Goal: Task Accomplishment & Management: Use online tool/utility

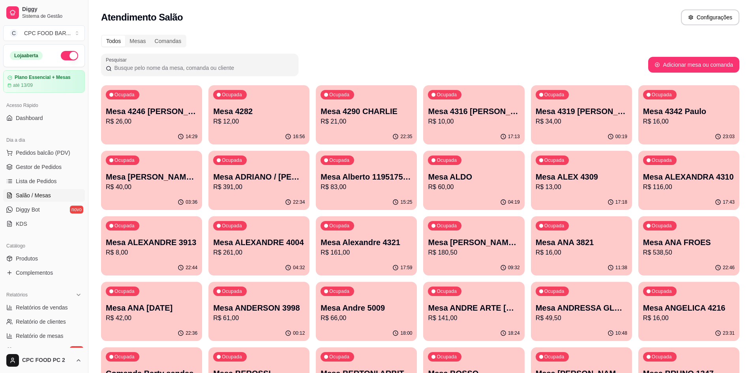
click at [217, 65] on input "Pesquisar" at bounding box center [203, 68] width 182 height 8
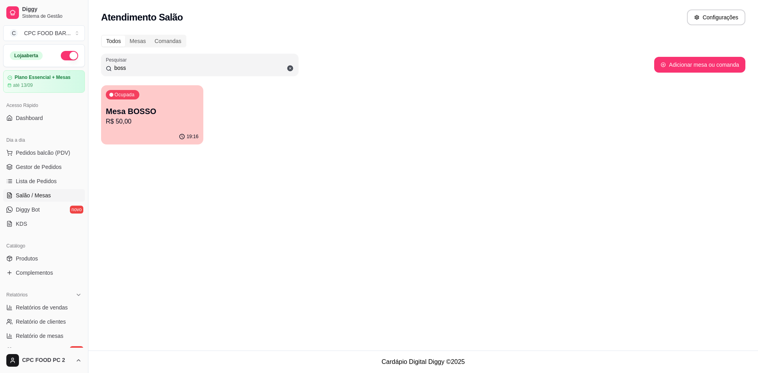
type input "boss"
click at [189, 106] on p "Mesa BOSSO" at bounding box center [152, 111] width 90 height 11
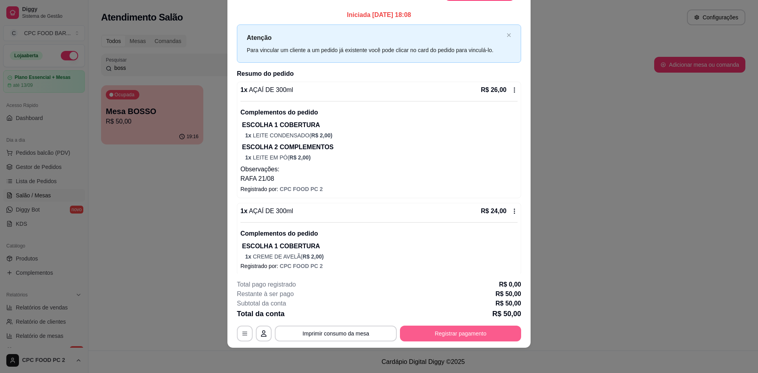
click at [443, 331] on button "Registrar pagamento" at bounding box center [460, 334] width 121 height 16
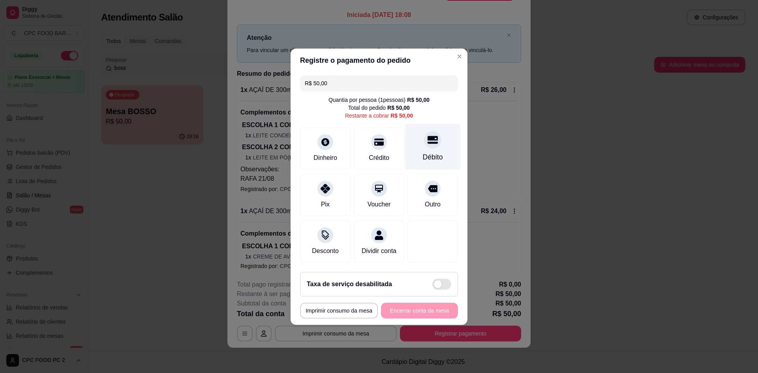
click at [424, 152] on div "Débito" at bounding box center [433, 157] width 20 height 10
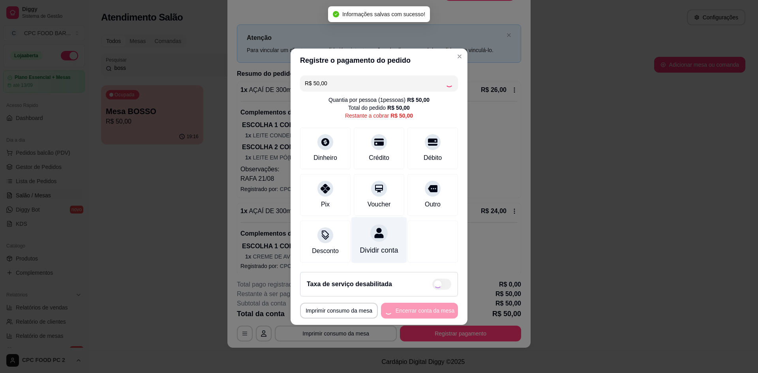
type input "R$ 0,00"
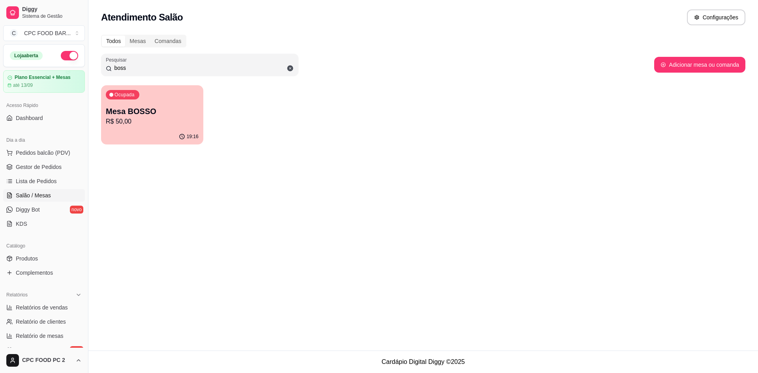
click at [184, 100] on div "Ocupada Mesa BOSSO R$ 50,00" at bounding box center [152, 107] width 102 height 44
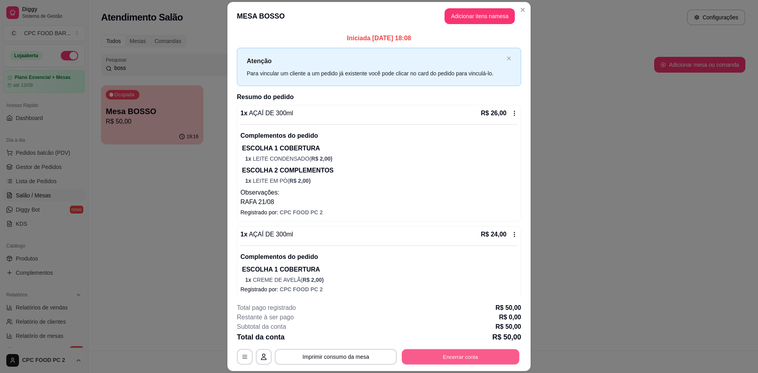
click at [440, 351] on button "Encerrar conta" at bounding box center [461, 356] width 118 height 15
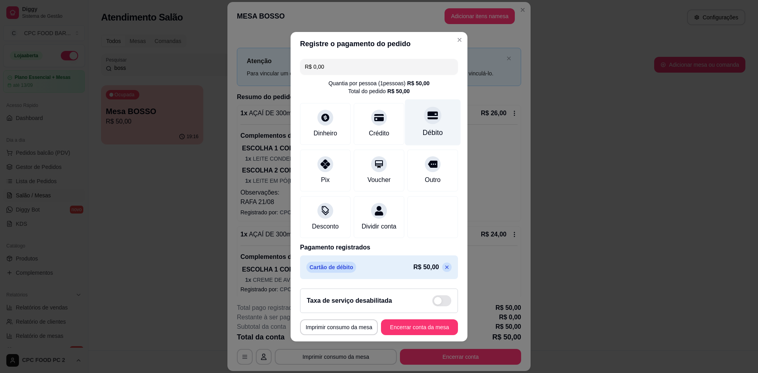
click at [427, 132] on div "Débito" at bounding box center [433, 132] width 20 height 10
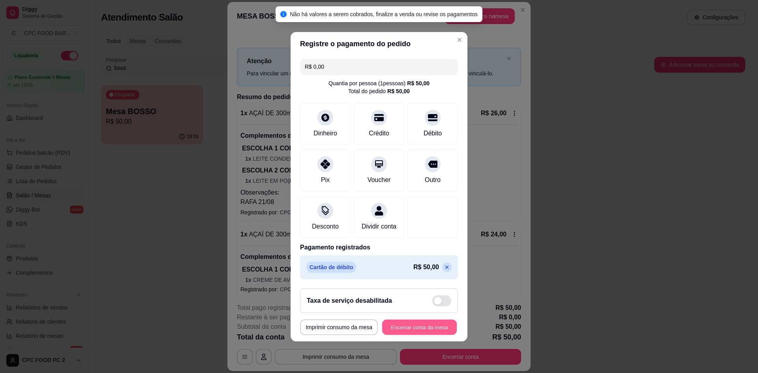
click at [396, 328] on button "Encerrar conta da mesa" at bounding box center [419, 326] width 75 height 15
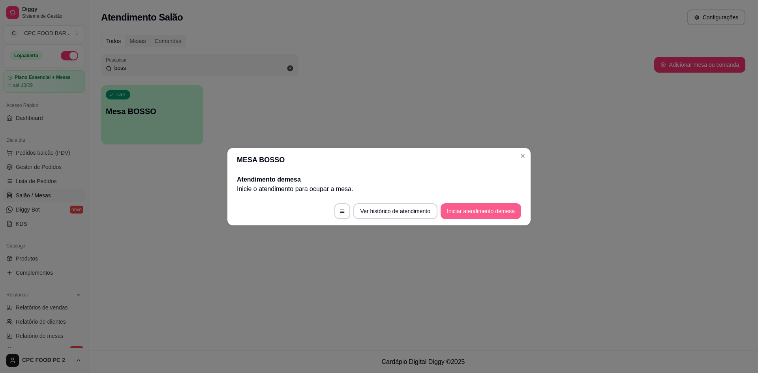
click at [478, 211] on button "Iniciar atendimento de mesa" at bounding box center [480, 211] width 81 height 16
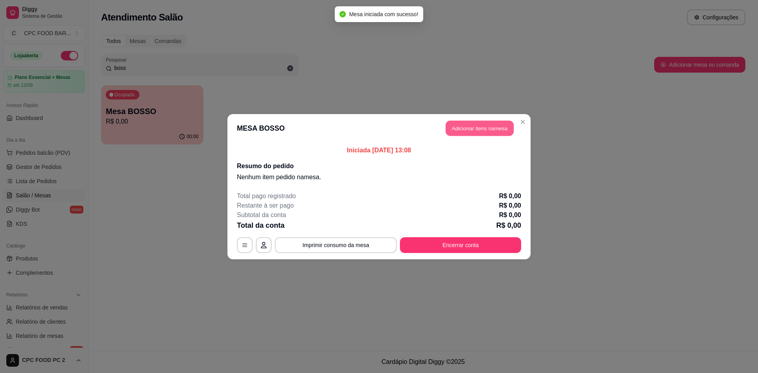
click at [476, 126] on button "Adicionar itens na mesa" at bounding box center [480, 127] width 68 height 15
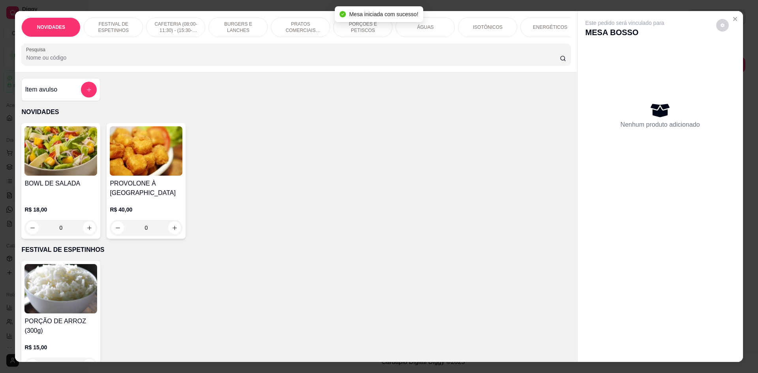
click at [352, 62] on input "Pesquisa" at bounding box center [292, 58] width 533 height 8
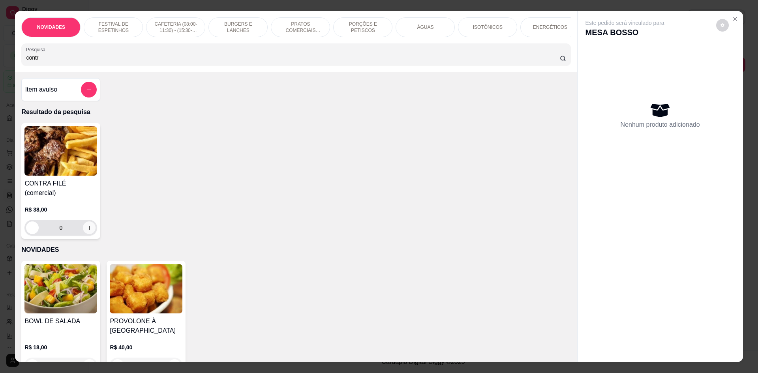
type input "contr"
click at [86, 225] on icon "increase-product-quantity" at bounding box center [89, 228] width 6 height 6
type input "1"
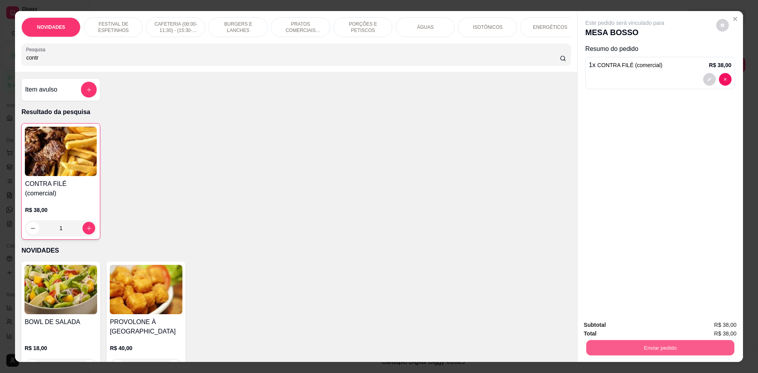
click at [641, 346] on button "Enviar pedido" at bounding box center [660, 347] width 148 height 15
click at [622, 328] on button "Não registrar e enviar pedido" at bounding box center [634, 328] width 80 height 15
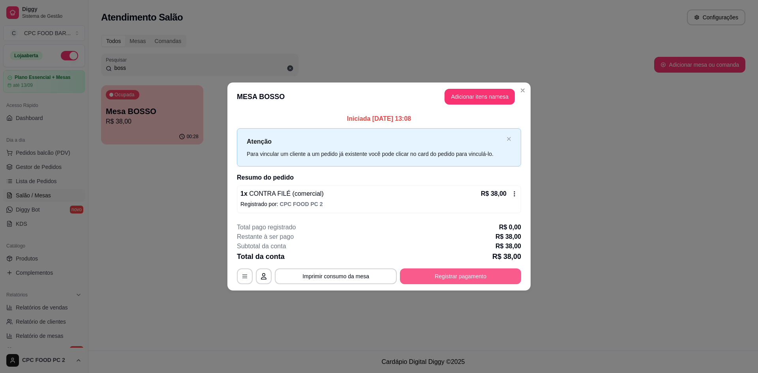
click at [431, 279] on button "Registrar pagamento" at bounding box center [460, 276] width 121 height 16
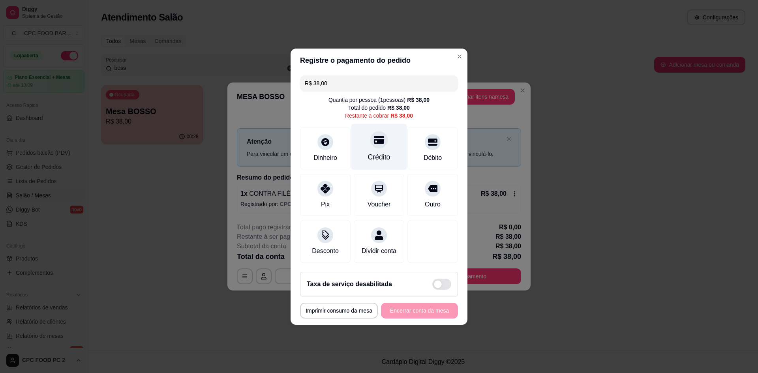
click at [375, 154] on div "Crédito" at bounding box center [379, 157] width 22 height 10
type input "R$ 0,00"
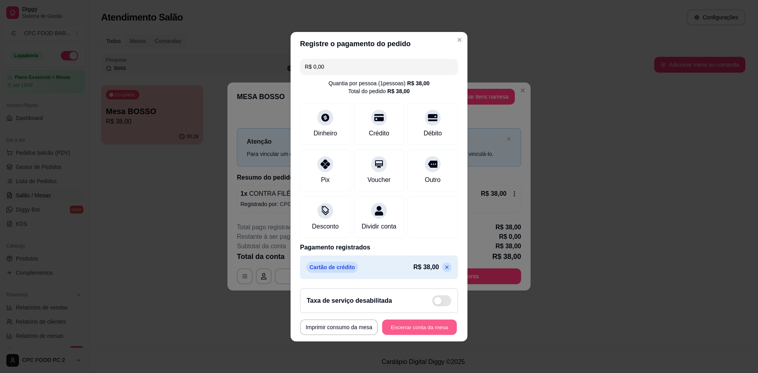
click at [410, 335] on button "Encerrar conta da mesa" at bounding box center [419, 326] width 75 height 15
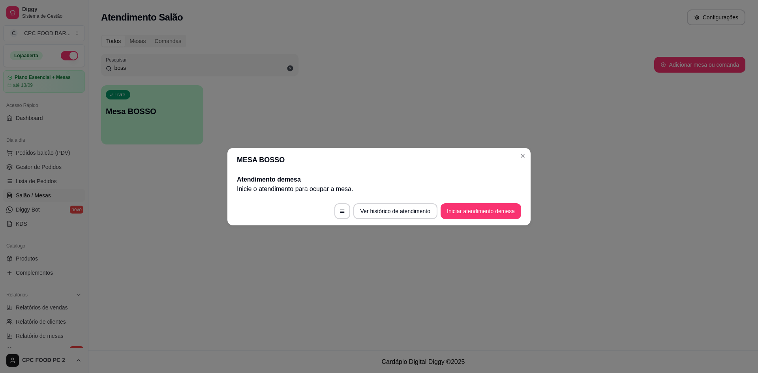
click at [517, 152] on header "MESA BOSSO" at bounding box center [378, 160] width 303 height 24
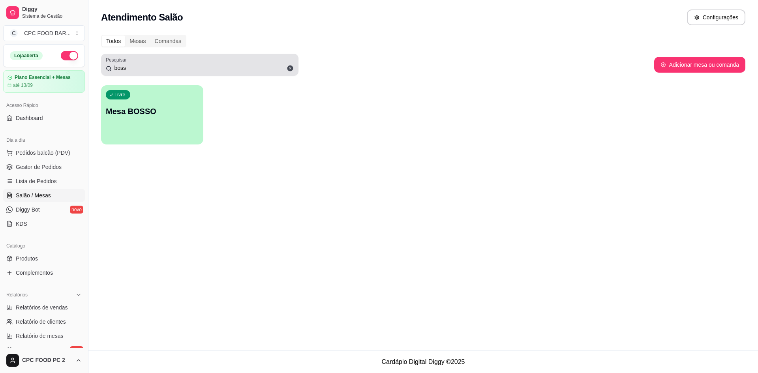
click at [223, 75] on div "Pesquisar boss" at bounding box center [199, 65] width 197 height 22
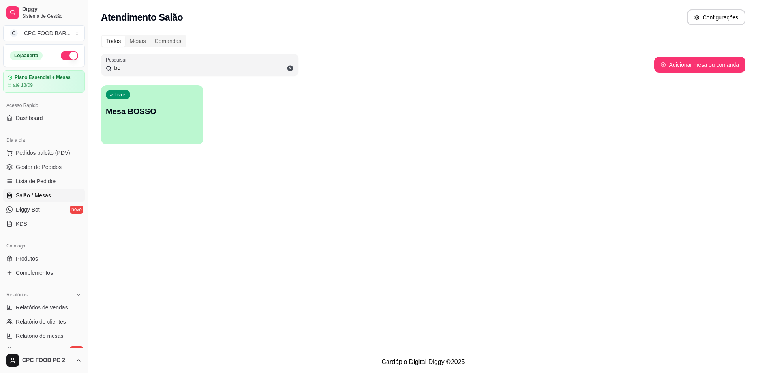
type input "b"
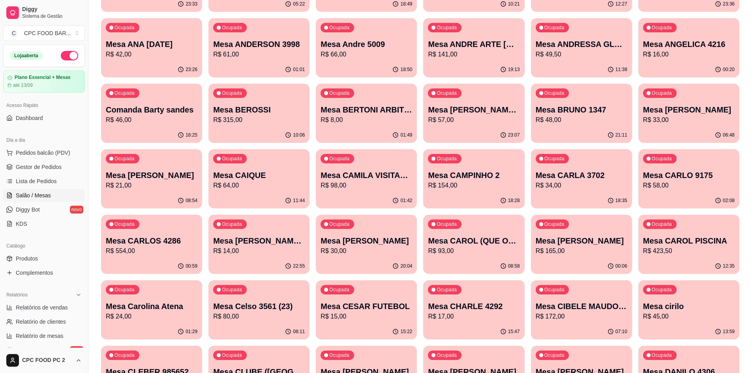
scroll to position [276, 0]
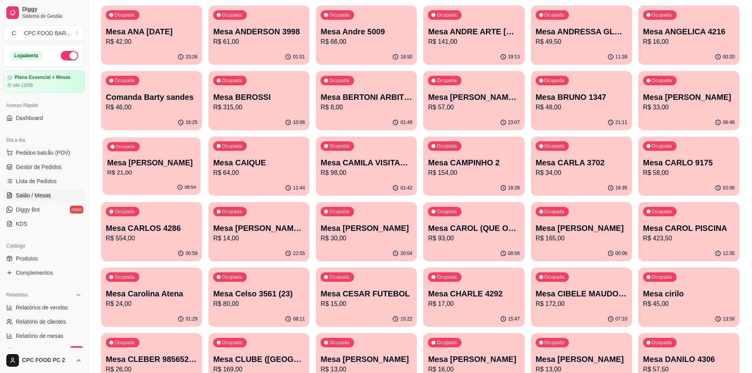
click at [135, 170] on p "R$ 21,00" at bounding box center [151, 172] width 89 height 9
click at [155, 177] on p "R$ 21,00" at bounding box center [151, 172] width 89 height 9
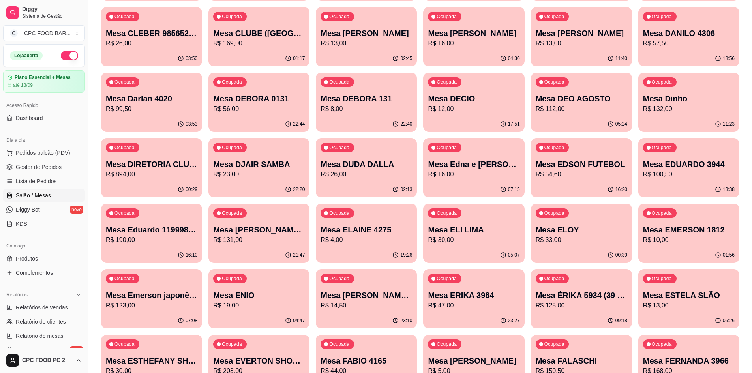
scroll to position [671, 0]
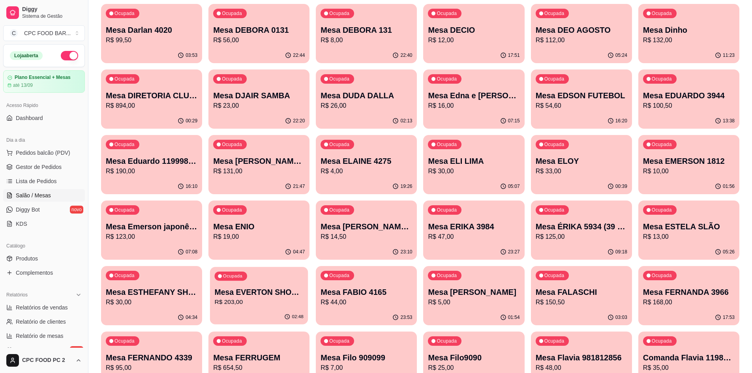
click at [269, 296] on p "Mesa EVERTON SHOW TIME" at bounding box center [259, 292] width 89 height 11
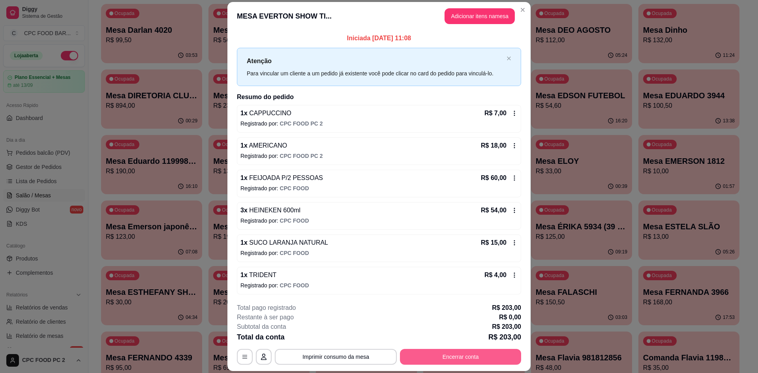
click at [472, 356] on button "Encerrar conta" at bounding box center [460, 357] width 121 height 16
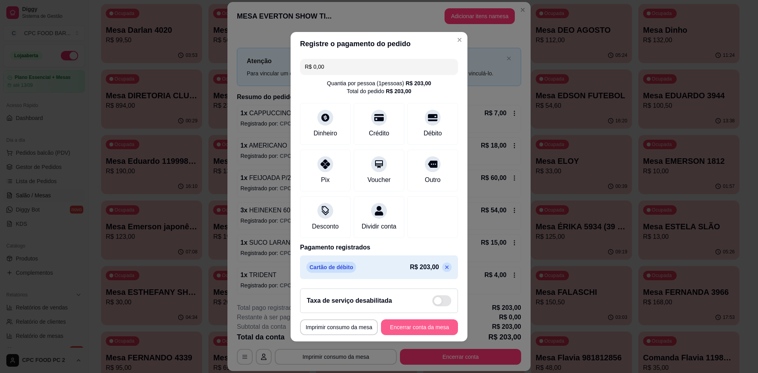
click at [413, 328] on button "Encerrar conta da mesa" at bounding box center [419, 327] width 77 height 16
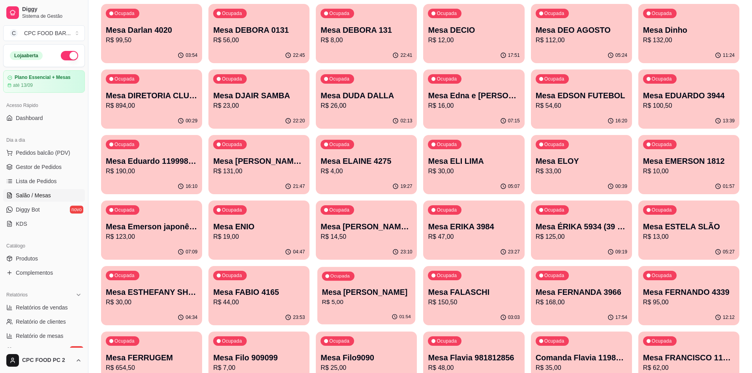
click at [345, 316] on div "01:54" at bounding box center [366, 316] width 98 height 15
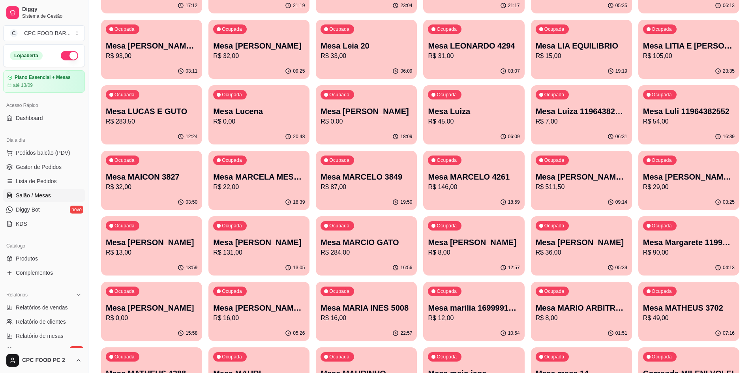
scroll to position [1737, 0]
